Goal: Find specific page/section: Find specific page/section

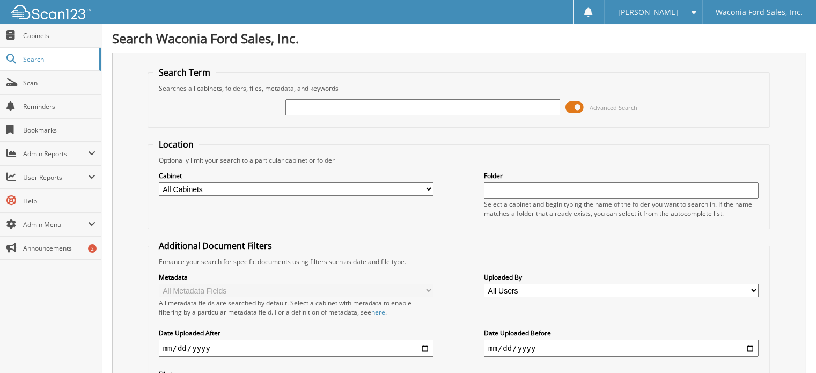
click at [670, 57] on div "Search Term Searches all cabinets, folders, files, metadata, and keywords Advan…" at bounding box center [459, 254] width 694 height 402
click at [453, 100] on input "text" at bounding box center [423, 107] width 275 height 16
paste input "SFA88617"
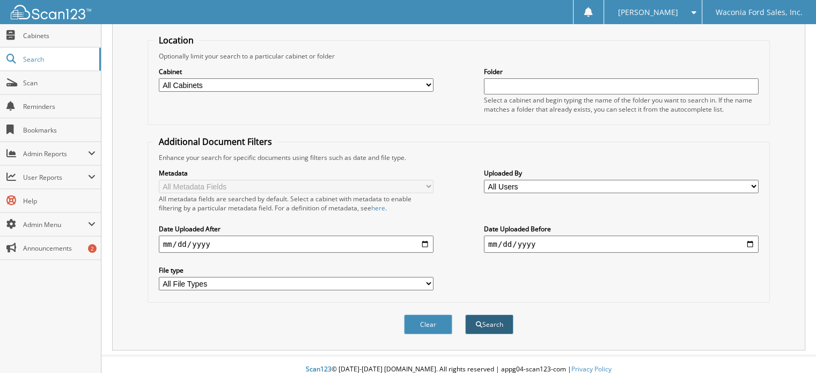
type input "SFA88617"
click at [487, 319] on button "Search" at bounding box center [489, 325] width 48 height 20
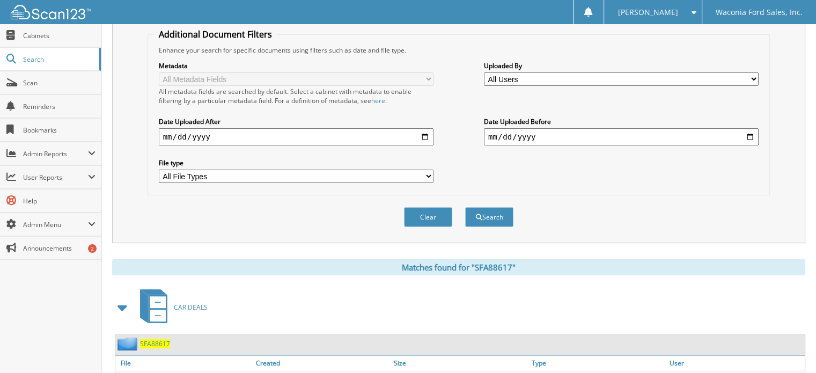
scroll to position [274, 0]
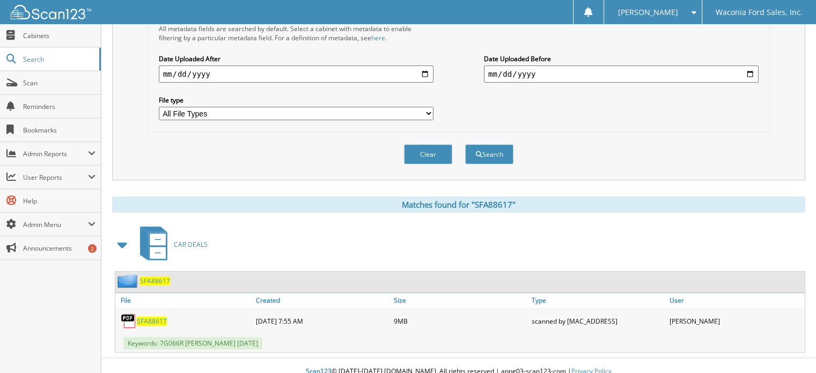
click at [161, 317] on span "SFA88617" at bounding box center [152, 321] width 30 height 9
click at [128, 313] on img at bounding box center [129, 321] width 16 height 16
click at [146, 317] on span "SFA88617" at bounding box center [152, 321] width 30 height 9
